Goal: Download file/media

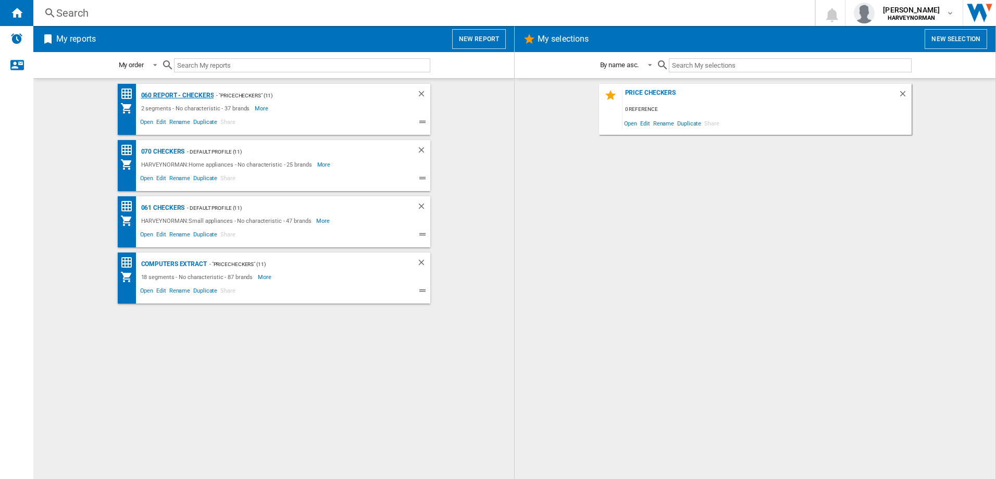
click at [199, 98] on div "060 report - Checkers" at bounding box center [177, 95] width 76 height 13
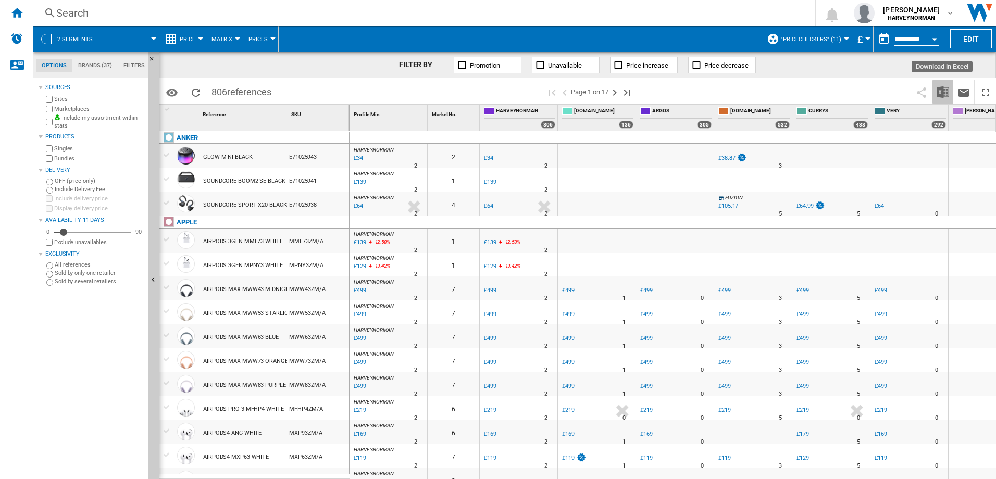
click at [945, 91] on img "Download in Excel" at bounding box center [943, 92] width 13 height 13
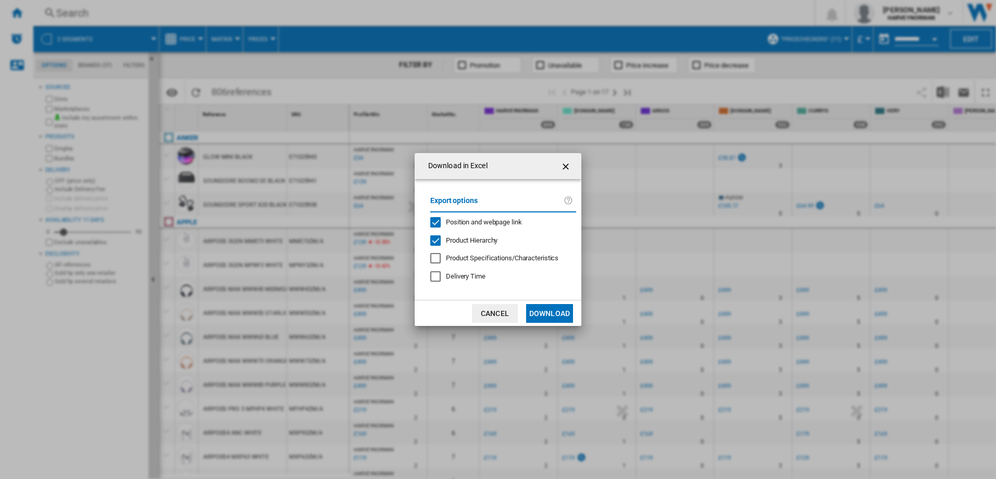
click at [549, 311] on button "Download" at bounding box center [549, 313] width 47 height 19
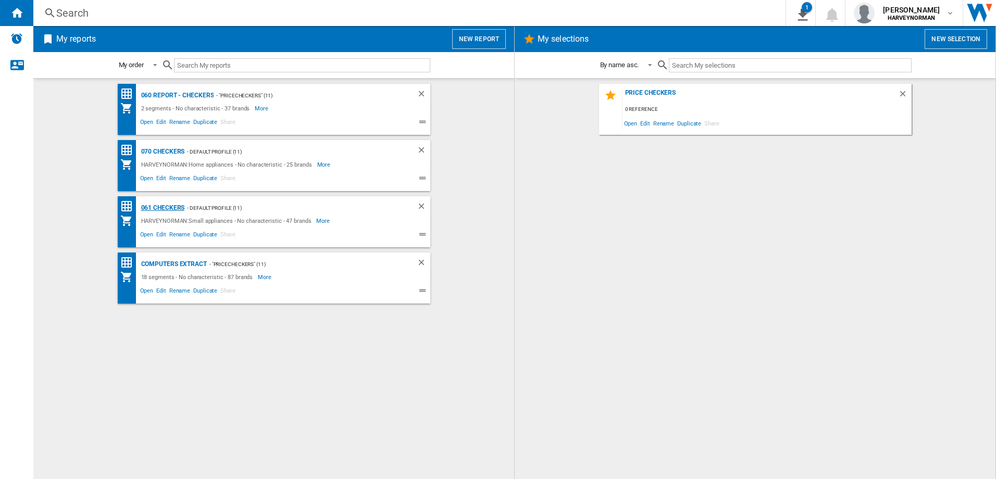
click at [174, 208] on div "061 Checkers" at bounding box center [162, 208] width 46 height 13
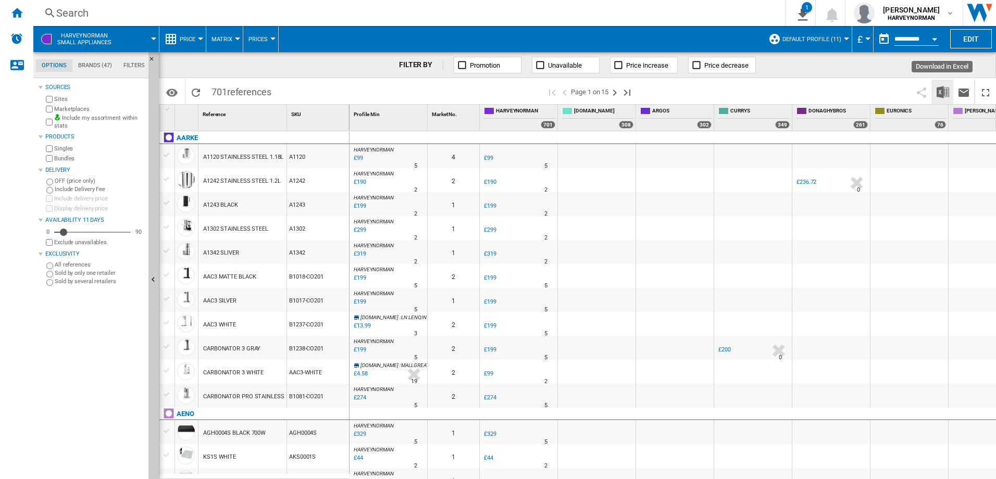
click at [947, 91] on img "Download in Excel" at bounding box center [943, 92] width 13 height 13
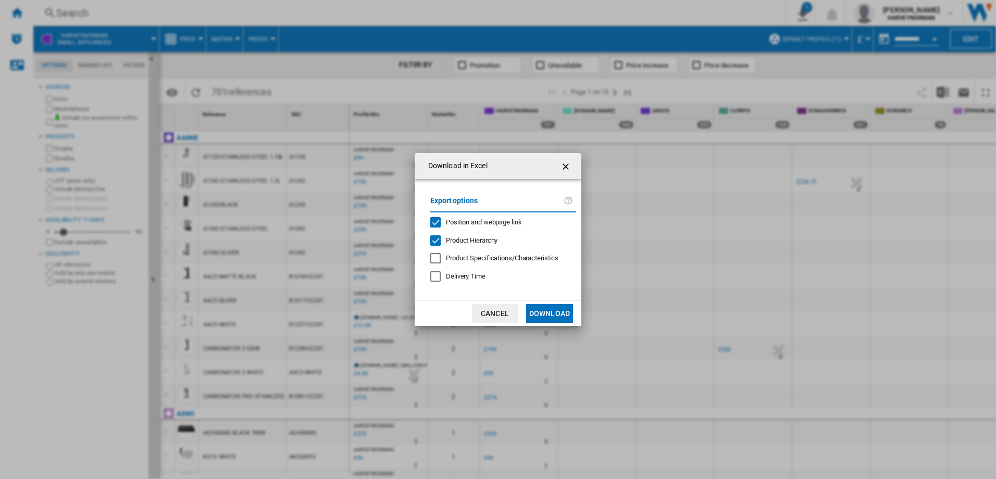
click at [544, 309] on button "Download" at bounding box center [549, 313] width 47 height 19
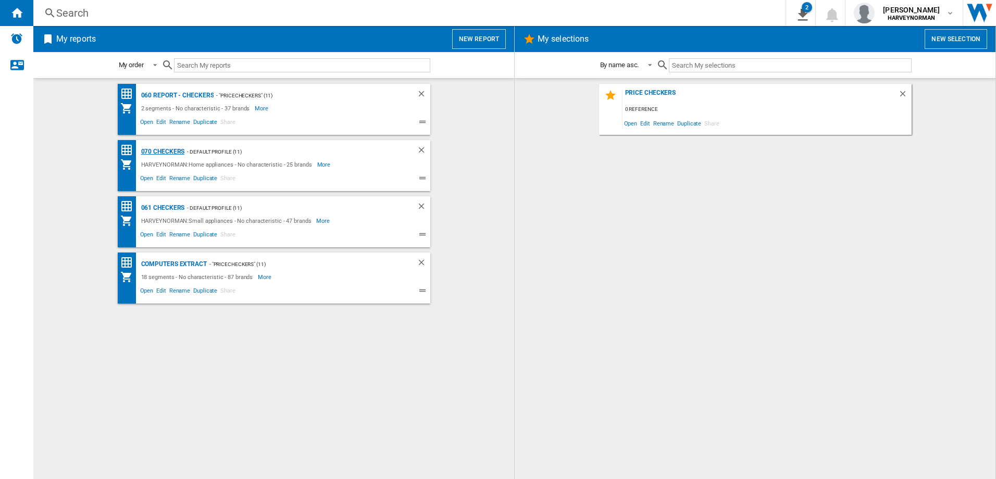
click at [179, 152] on div "070 Checkers" at bounding box center [162, 151] width 46 height 13
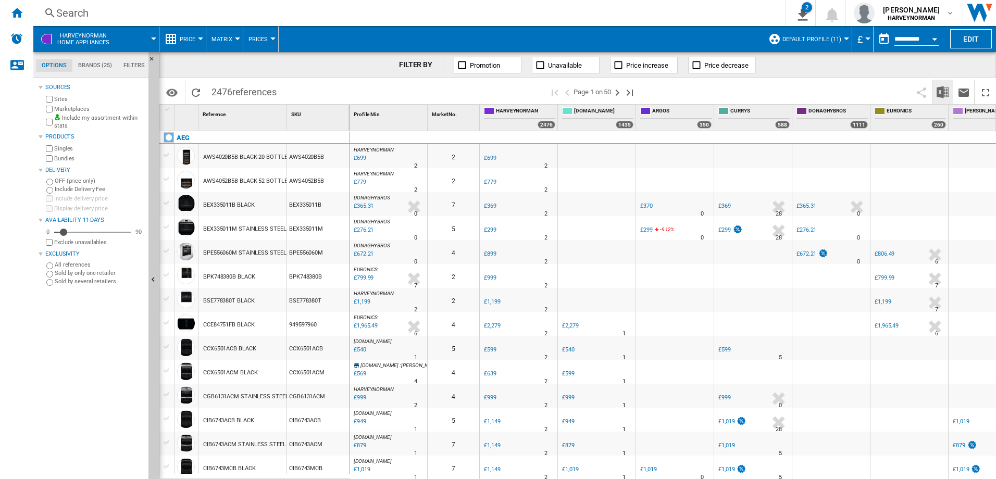
click at [943, 89] on img "Download in Excel" at bounding box center [943, 92] width 13 height 13
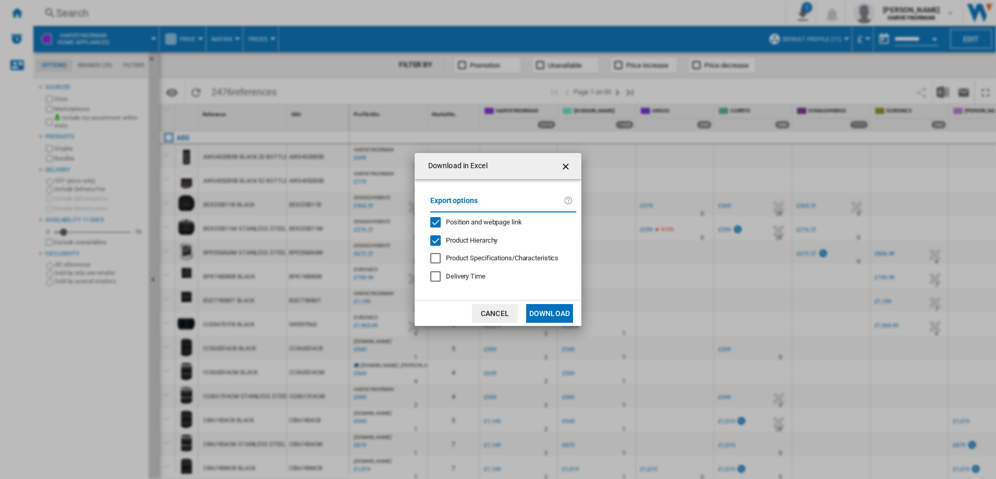
click at [555, 315] on button "Download" at bounding box center [549, 313] width 47 height 19
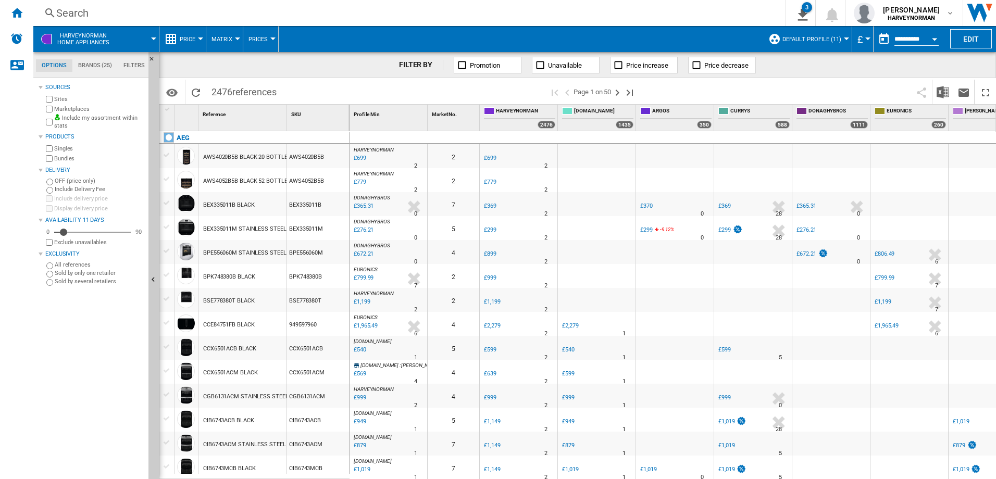
click at [675, 16] on div "Search" at bounding box center [407, 13] width 703 height 15
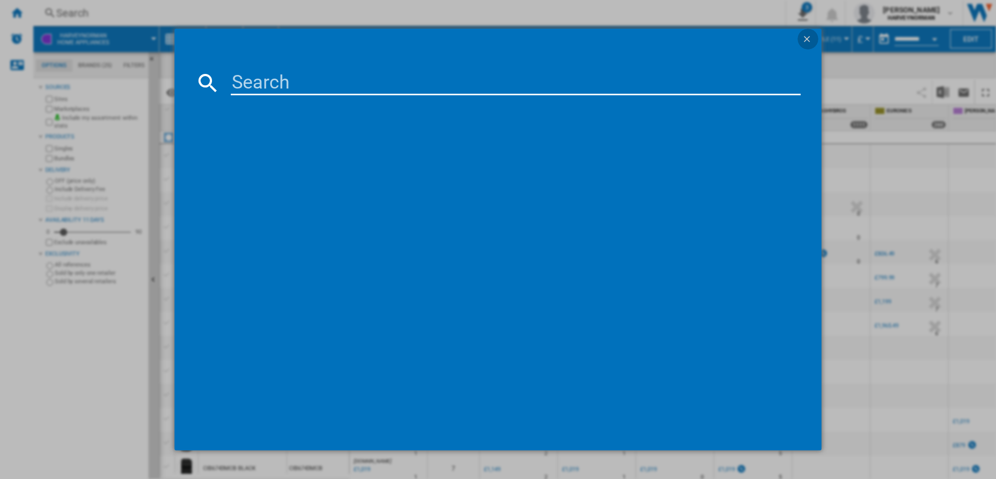
click at [804, 35] on ng-md-icon "getI18NText('BUTTONS.CLOSE_DIALOG')" at bounding box center [808, 40] width 13 height 13
